Goal: Check status: Check status

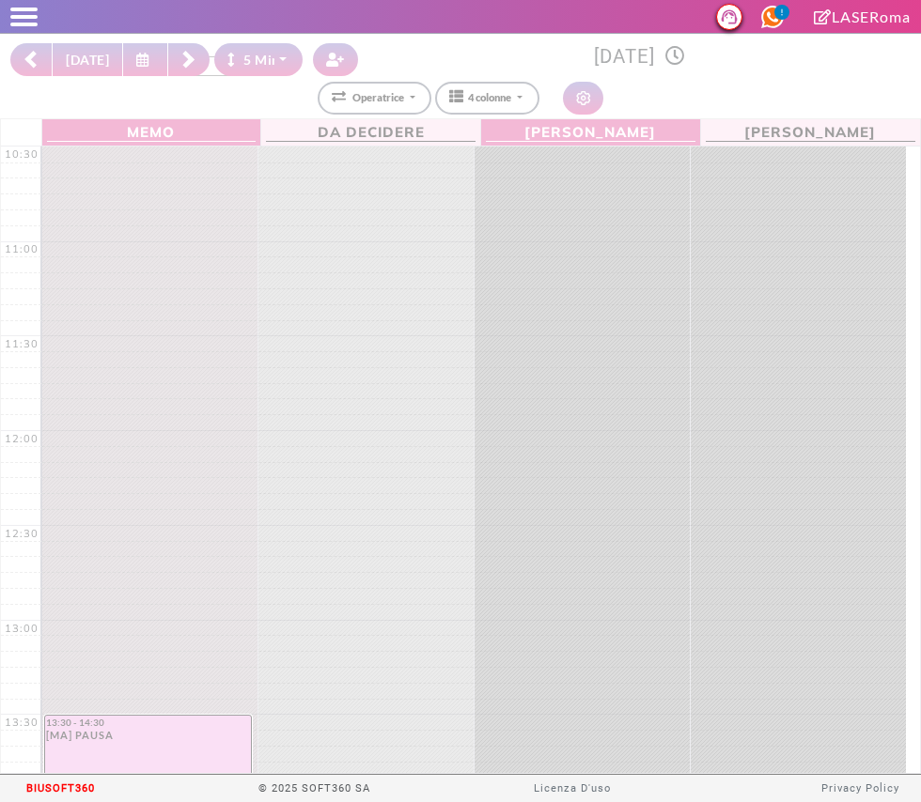
select select "*"
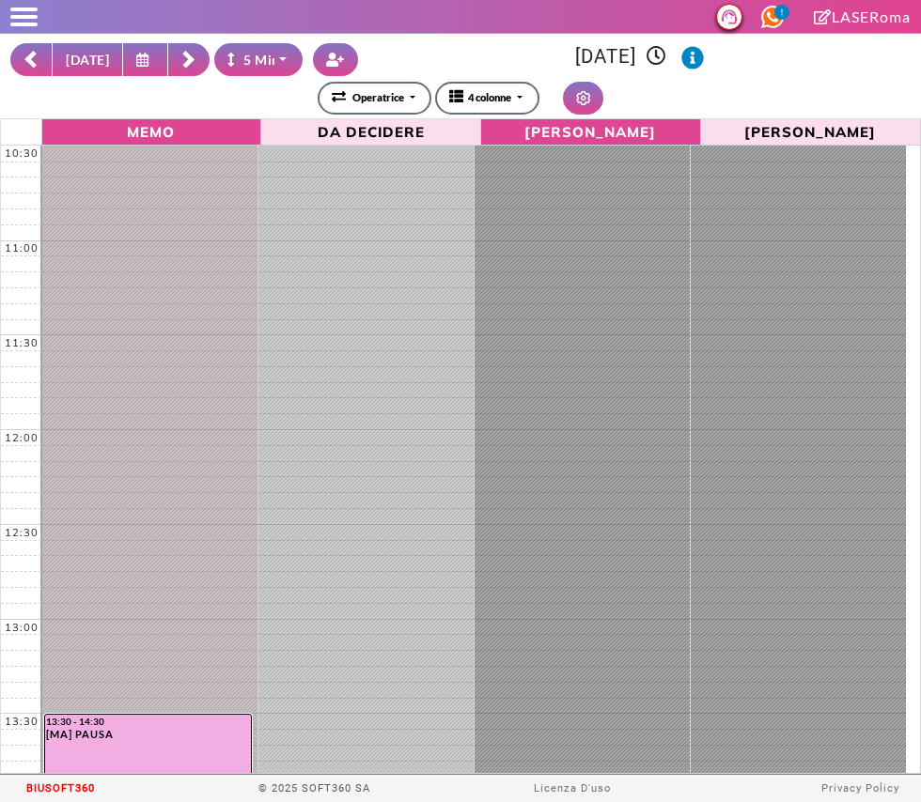
click at [76, 56] on button "OGGI" at bounding box center [87, 59] width 71 height 33
type input "**********"
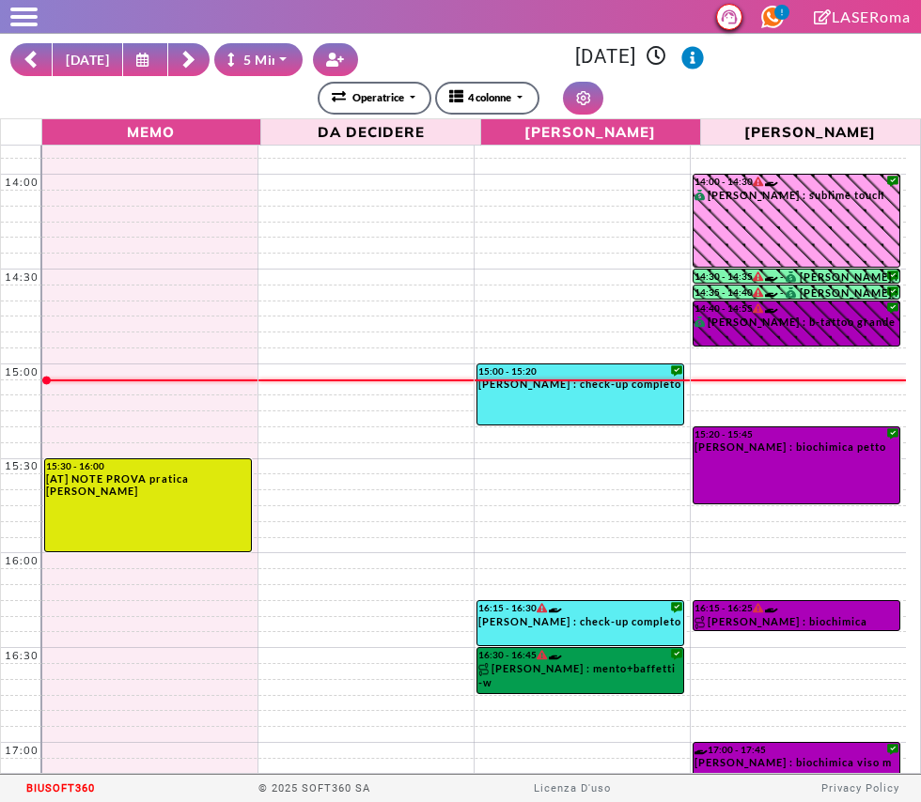
scroll to position [620, 0]
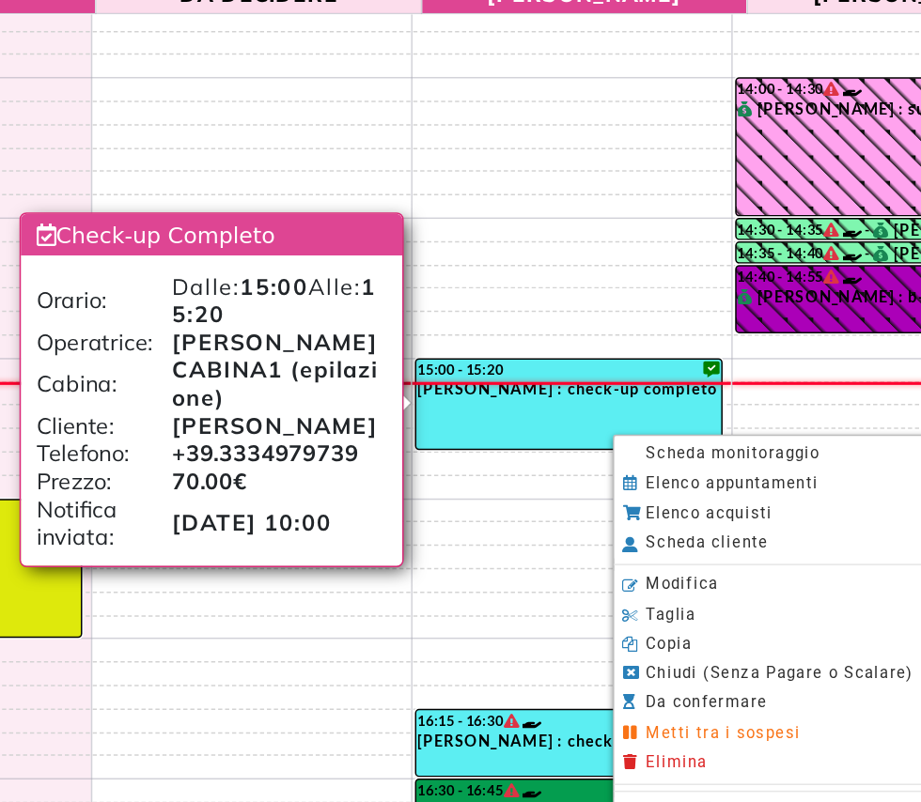
click at [707, 447] on span "Scheda monitoraggio" at bounding box center [690, 442] width 117 height 12
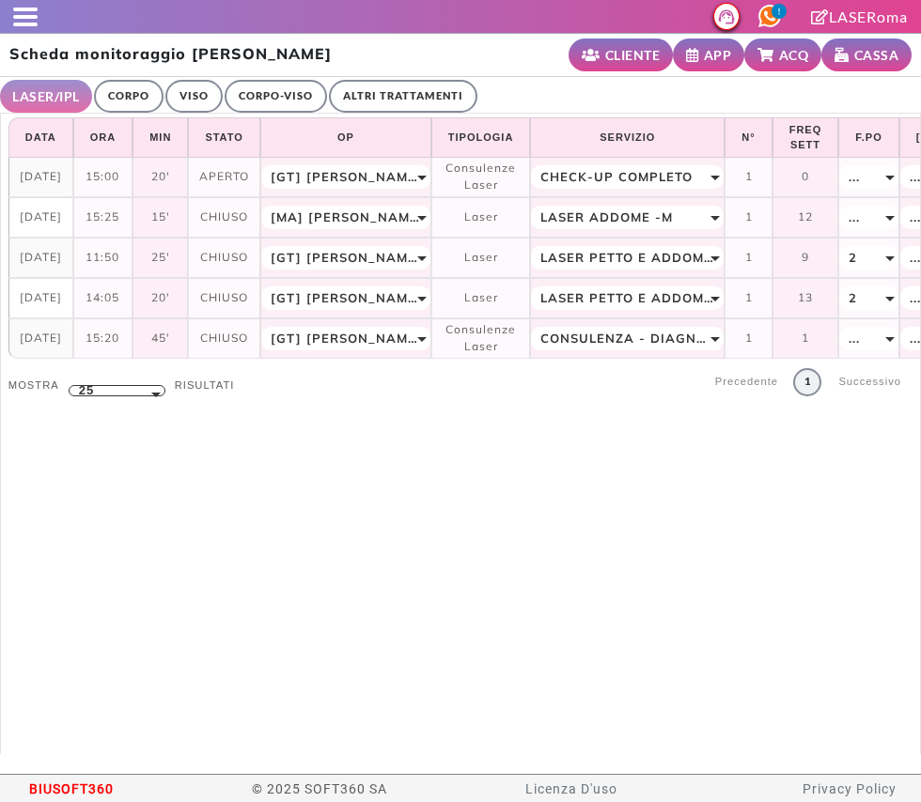
select select "**"
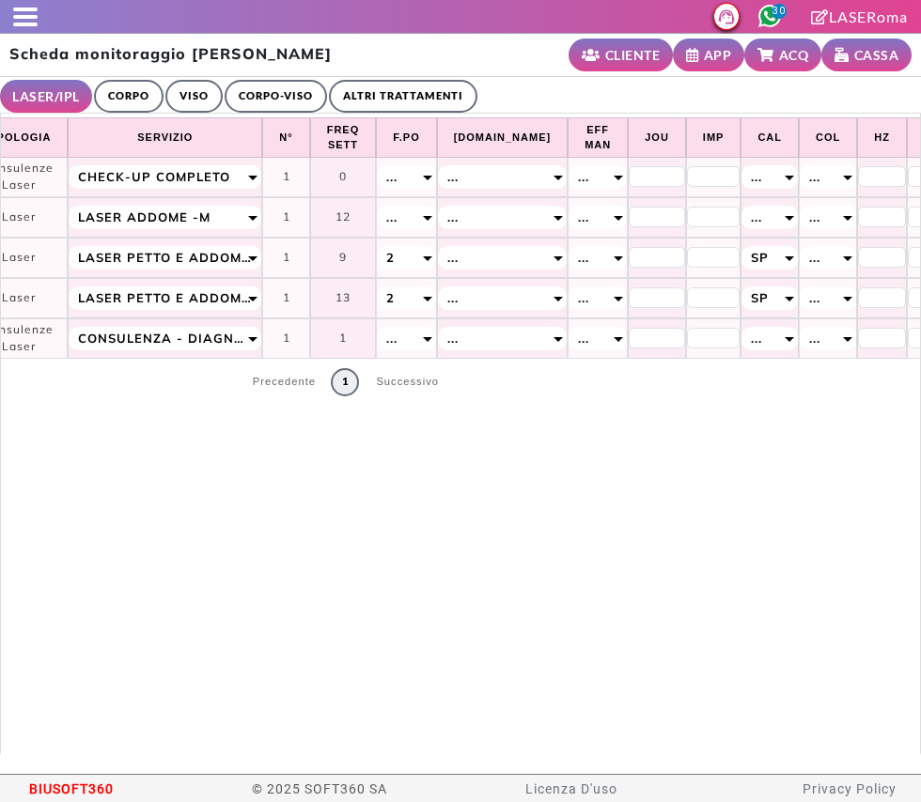
scroll to position [0, 694]
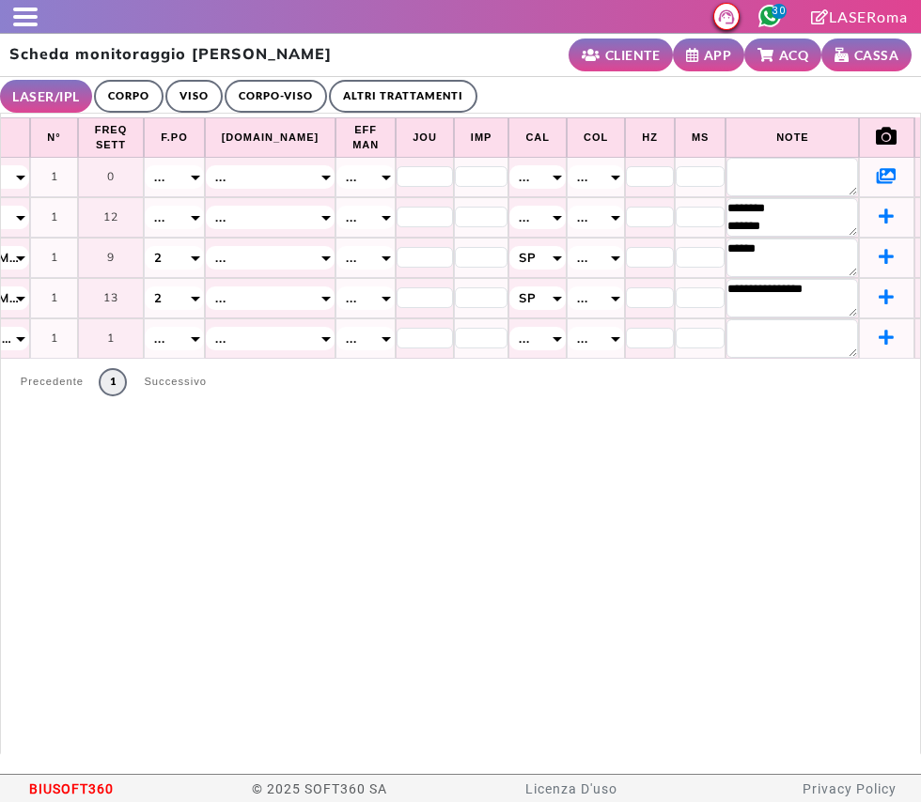
click at [398, 94] on link "ALTRI TRATTAMENTI" at bounding box center [403, 96] width 148 height 33
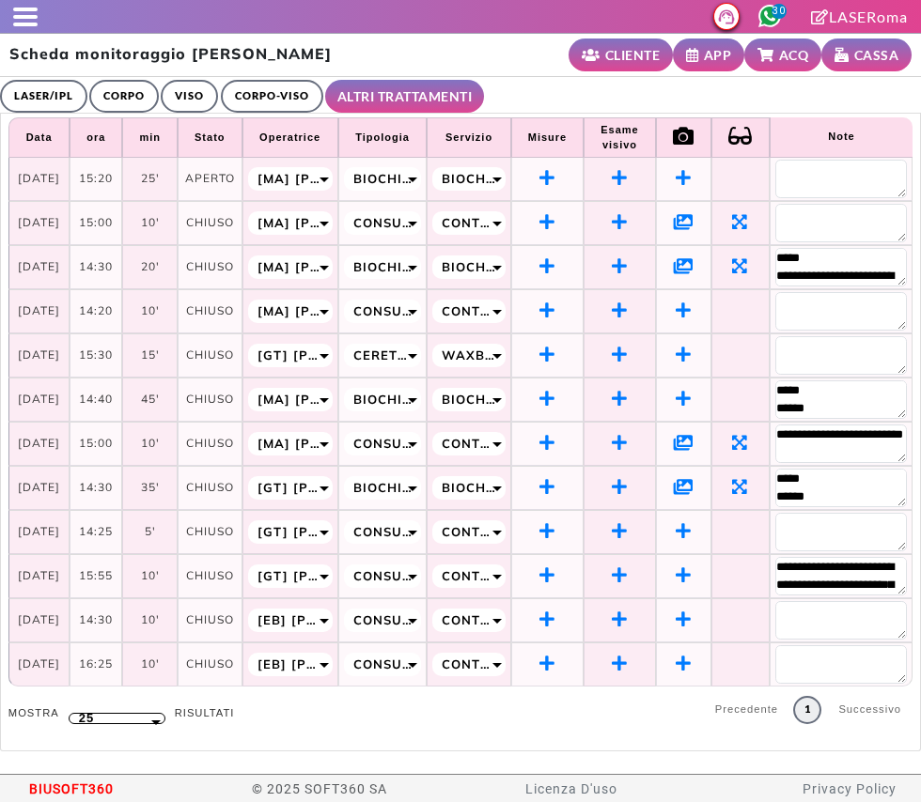
click at [787, 60] on small "ACQ" at bounding box center [794, 55] width 30 height 20
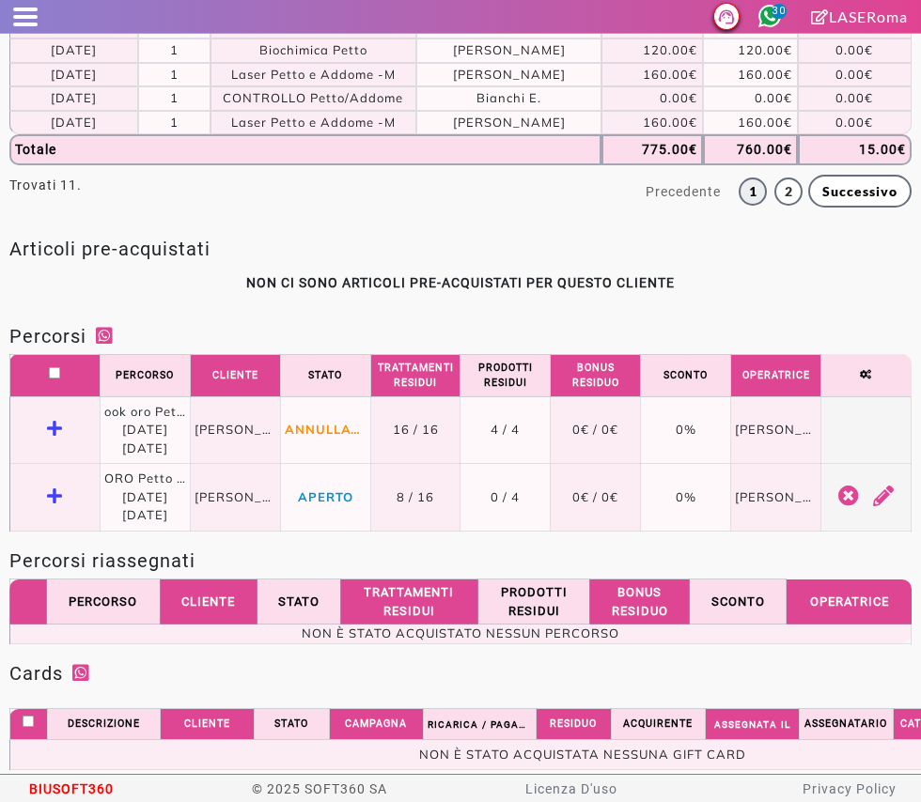
scroll to position [894, 0]
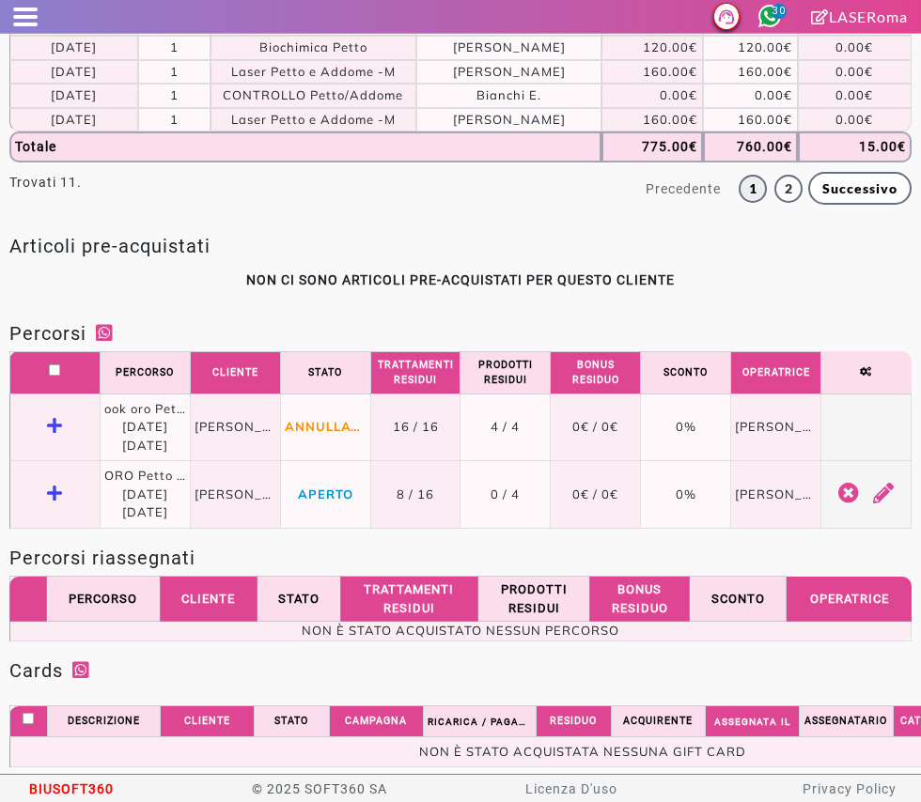
click at [55, 502] on icon "Vedi dettaglio" at bounding box center [55, 493] width 16 height 17
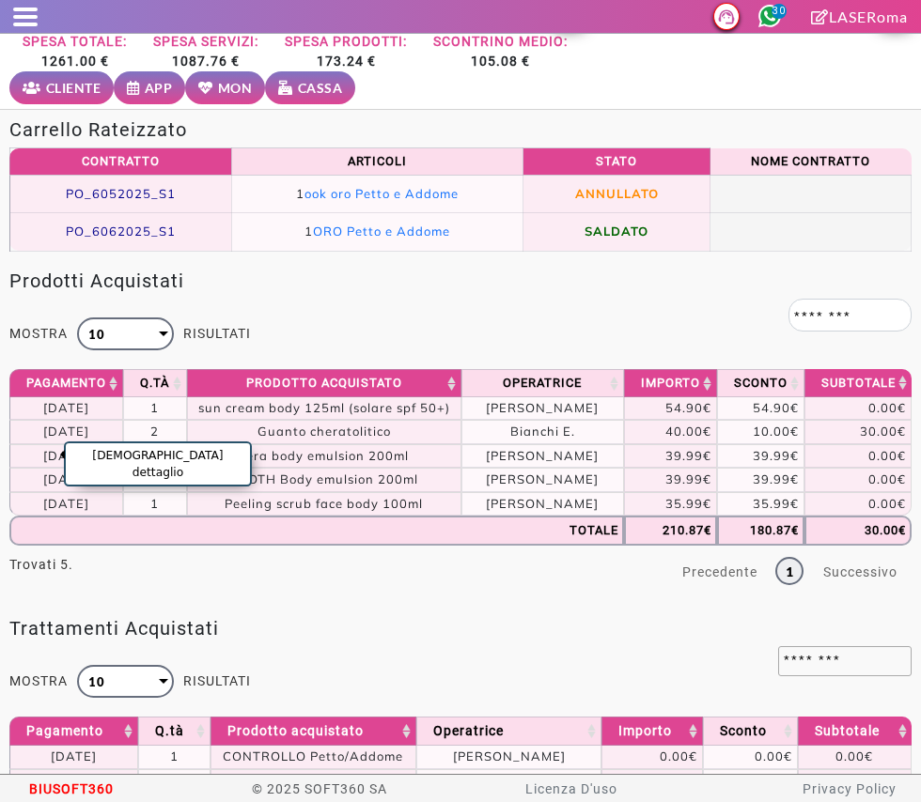
scroll to position [0, 0]
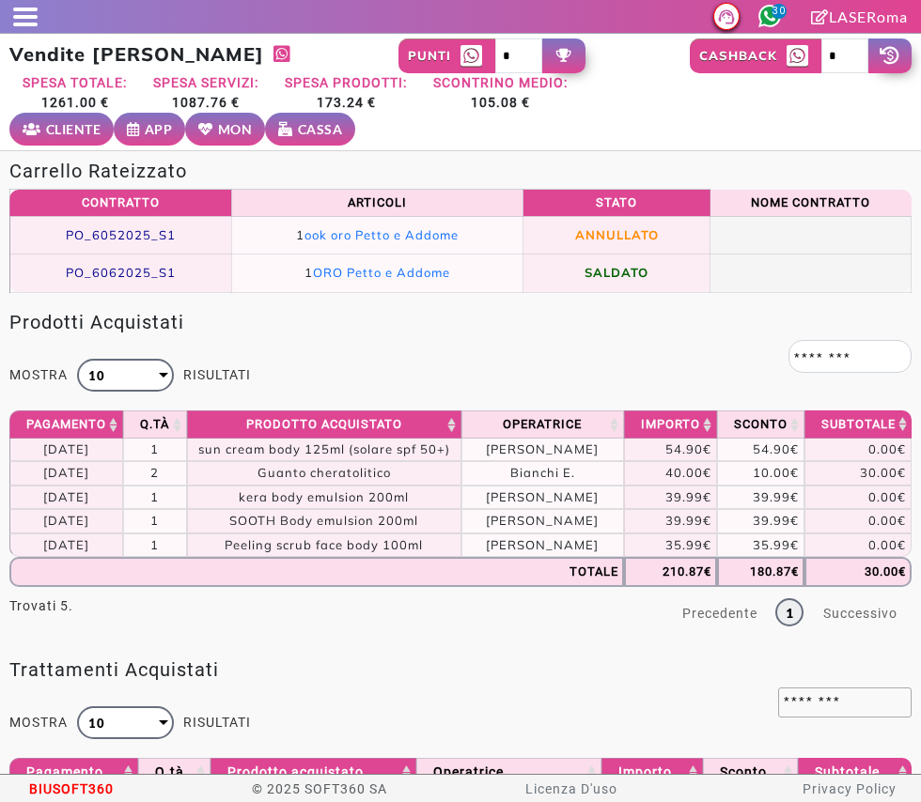
click at [218, 131] on small "MON" at bounding box center [235, 129] width 35 height 20
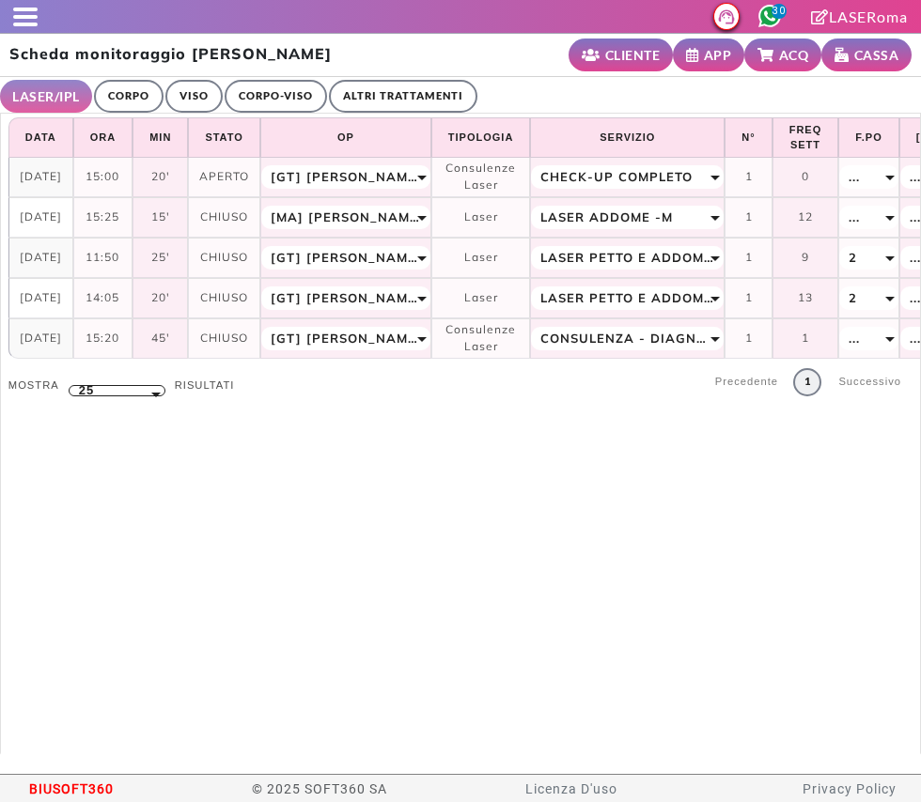
select select "**"
click at [427, 105] on link "ALTRI TRATTAMENTI" at bounding box center [403, 96] width 148 height 33
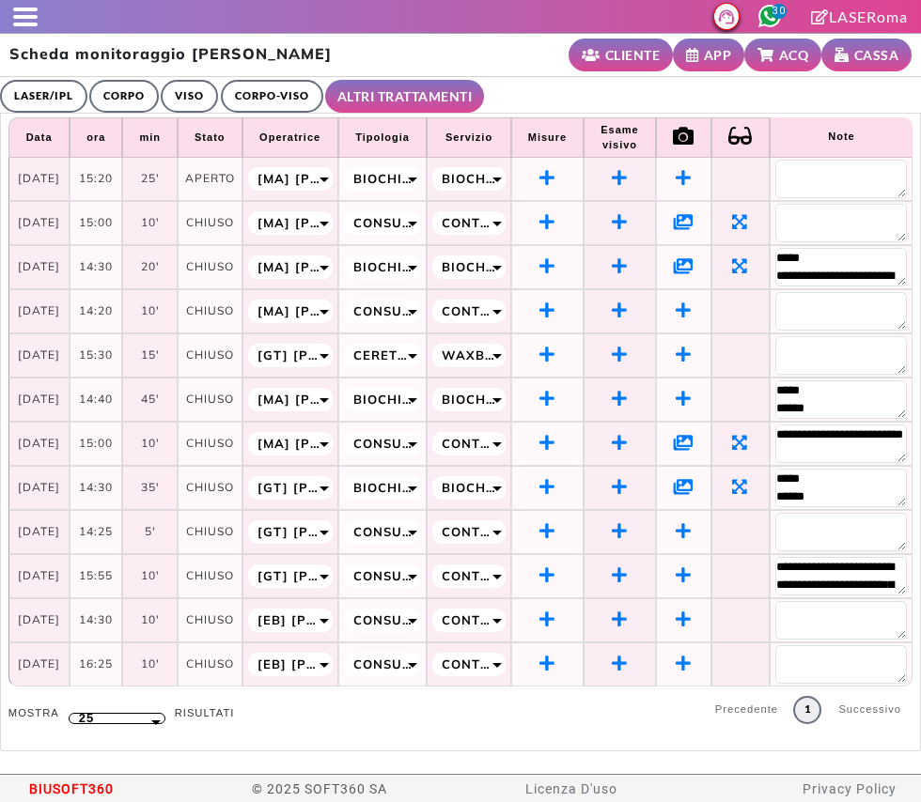
click at [37, 91] on link "LASER/IPL" at bounding box center [43, 96] width 87 height 33
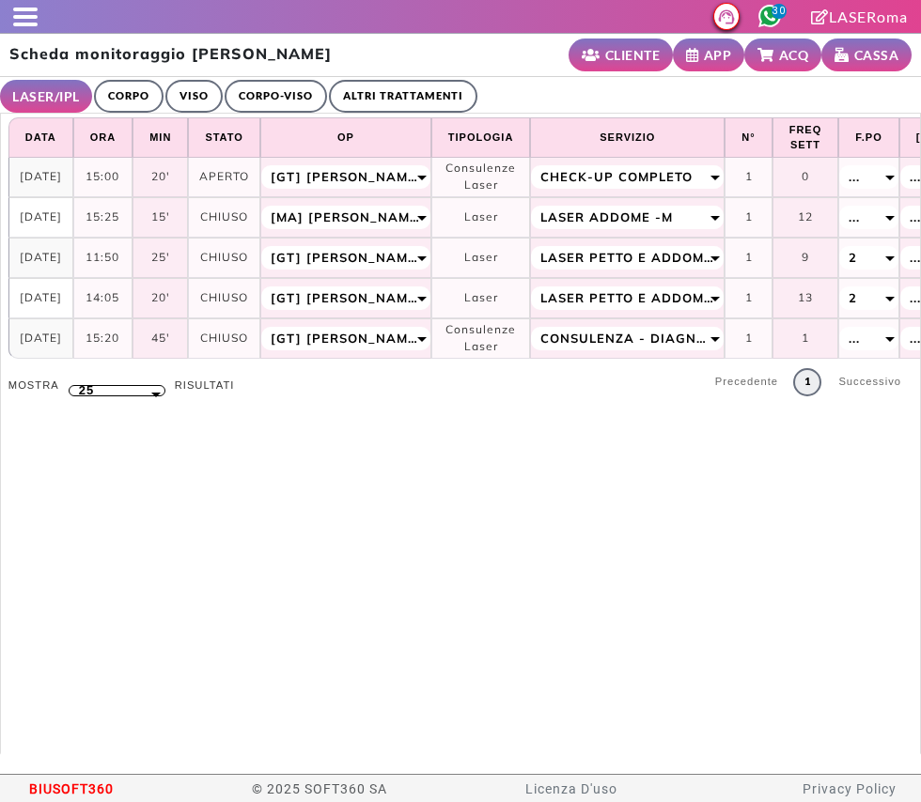
click at [401, 97] on link "ALTRI TRATTAMENTI" at bounding box center [403, 96] width 148 height 33
